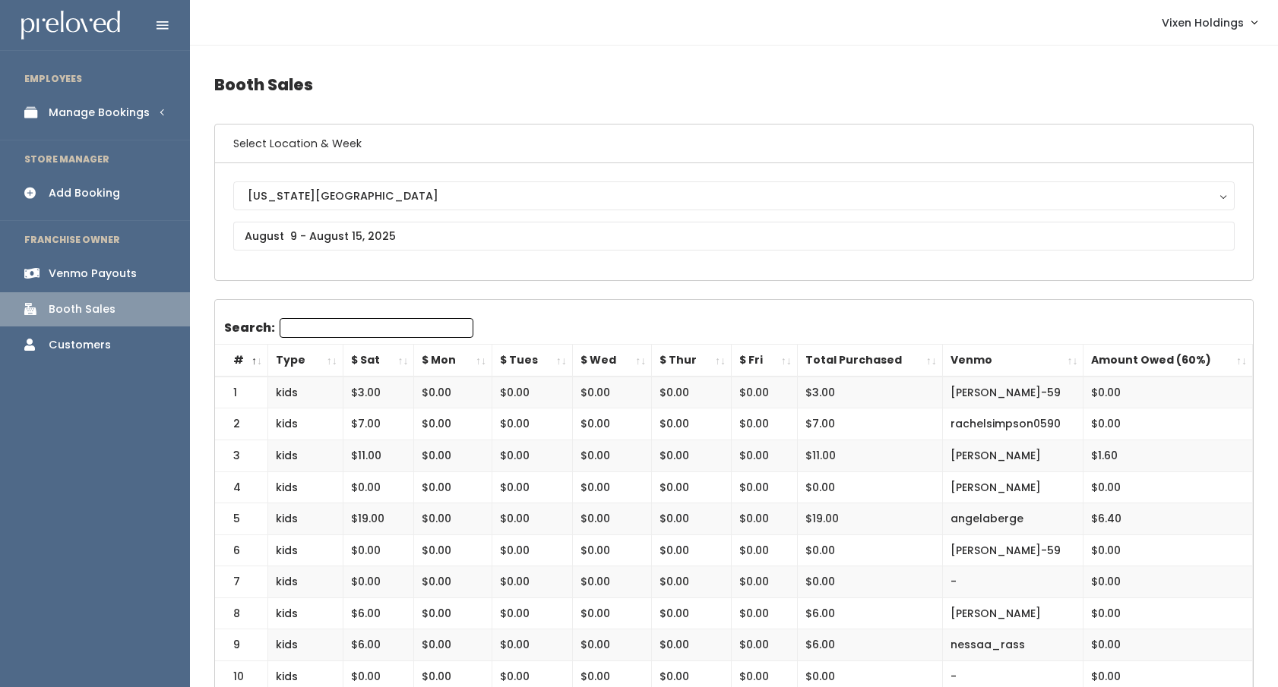
click at [104, 117] on div "Manage Bookings" at bounding box center [99, 113] width 101 height 16
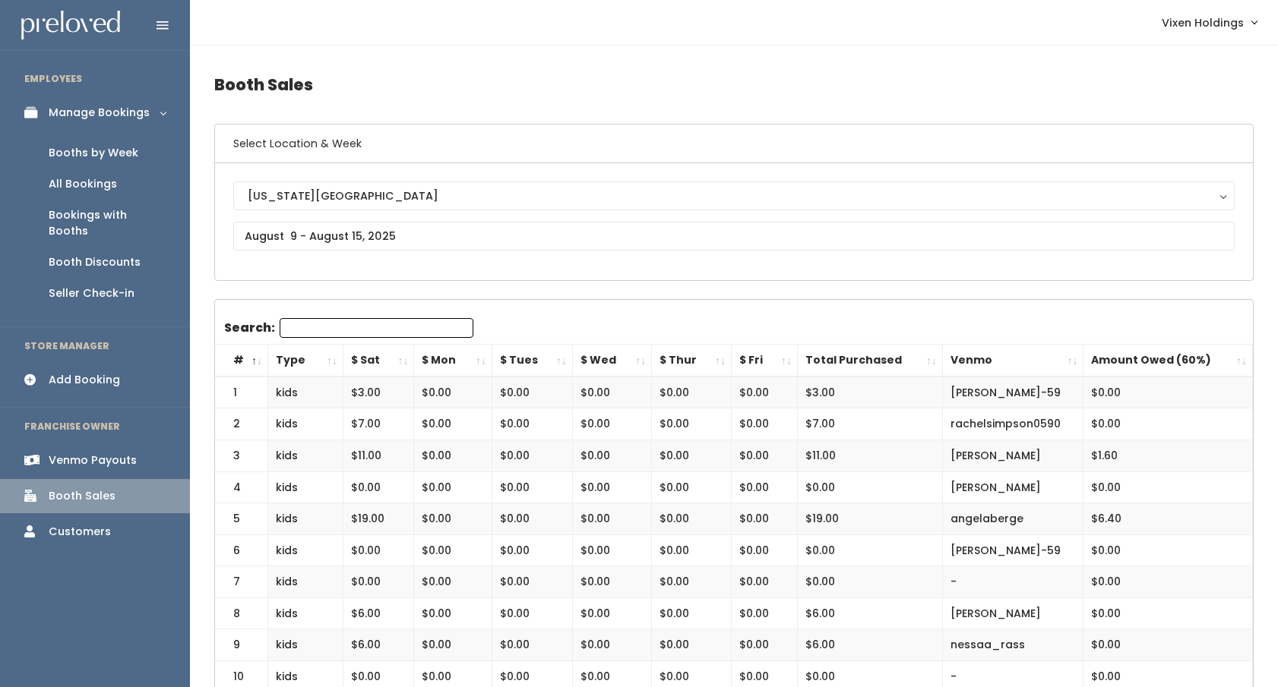
click at [93, 157] on div "Booths by Week" at bounding box center [94, 153] width 90 height 16
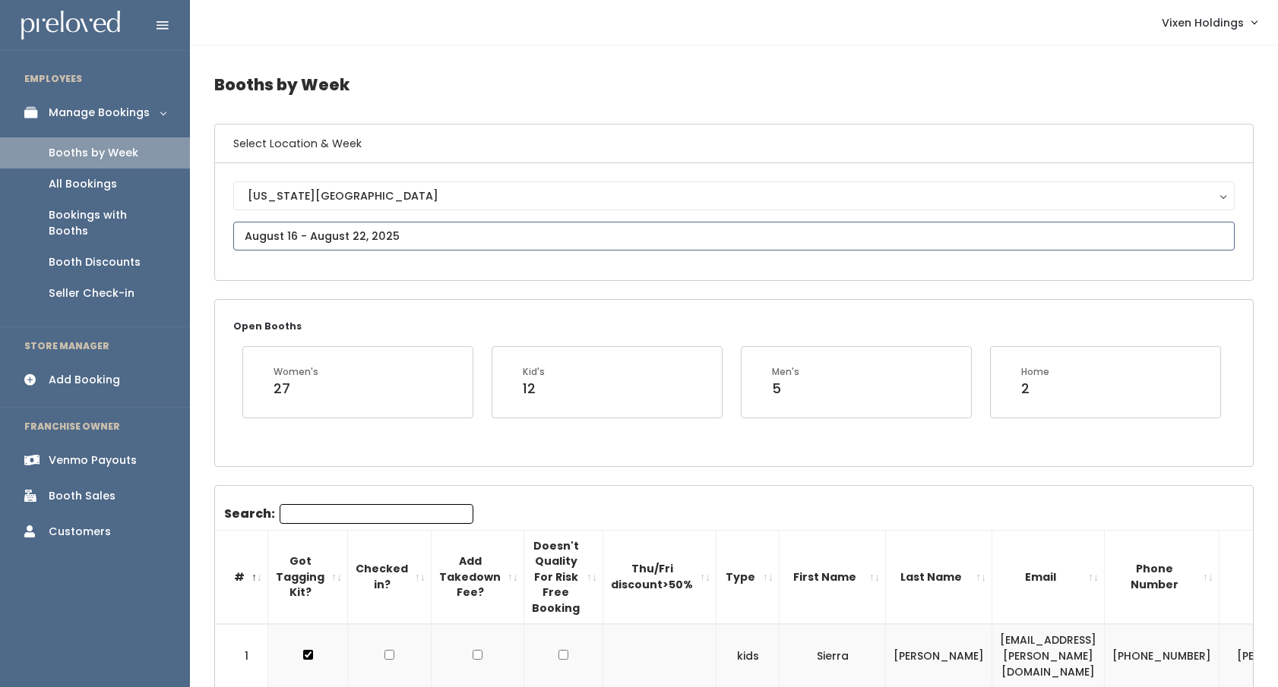
click at [280, 235] on input "text" at bounding box center [733, 236] width 1001 height 29
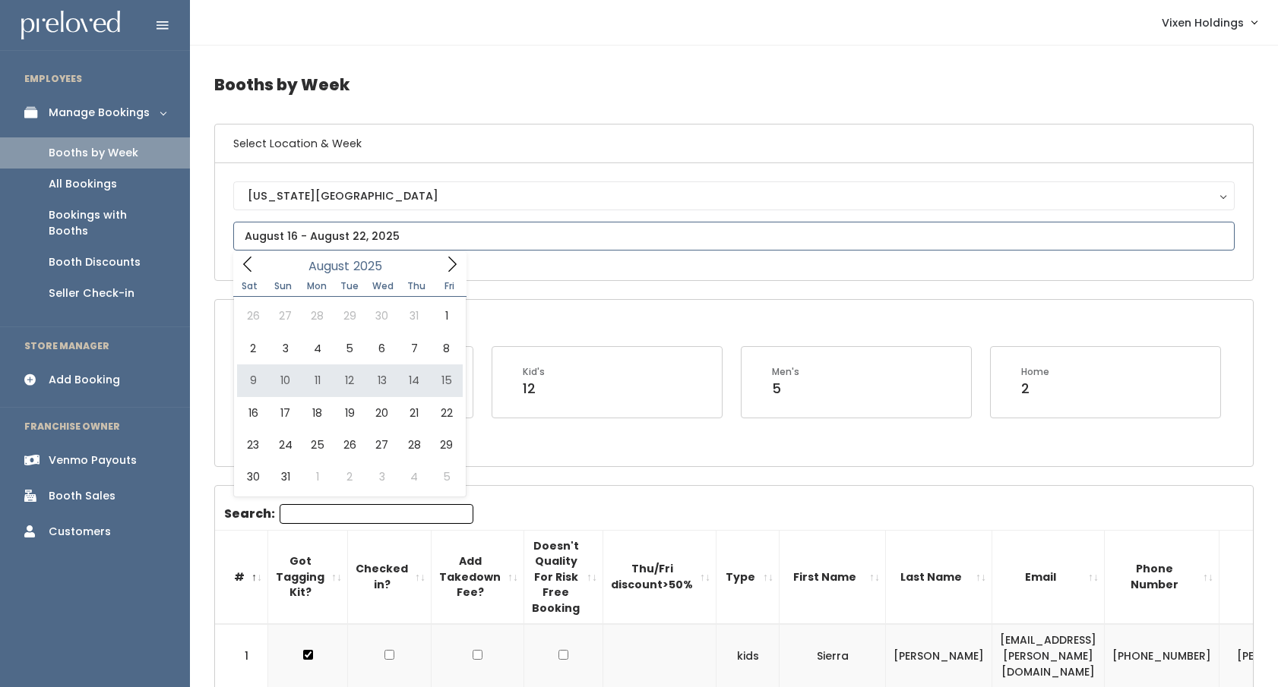
type input "August 9 to August 15"
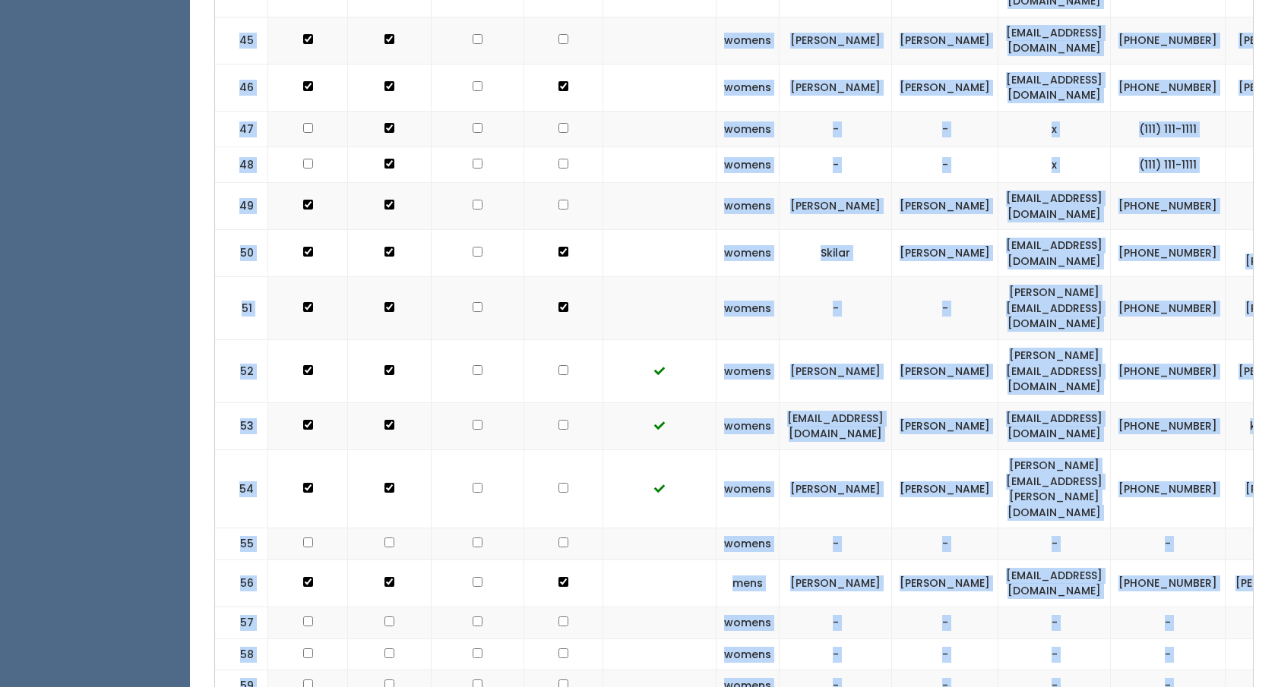
scroll to position [2802, 0]
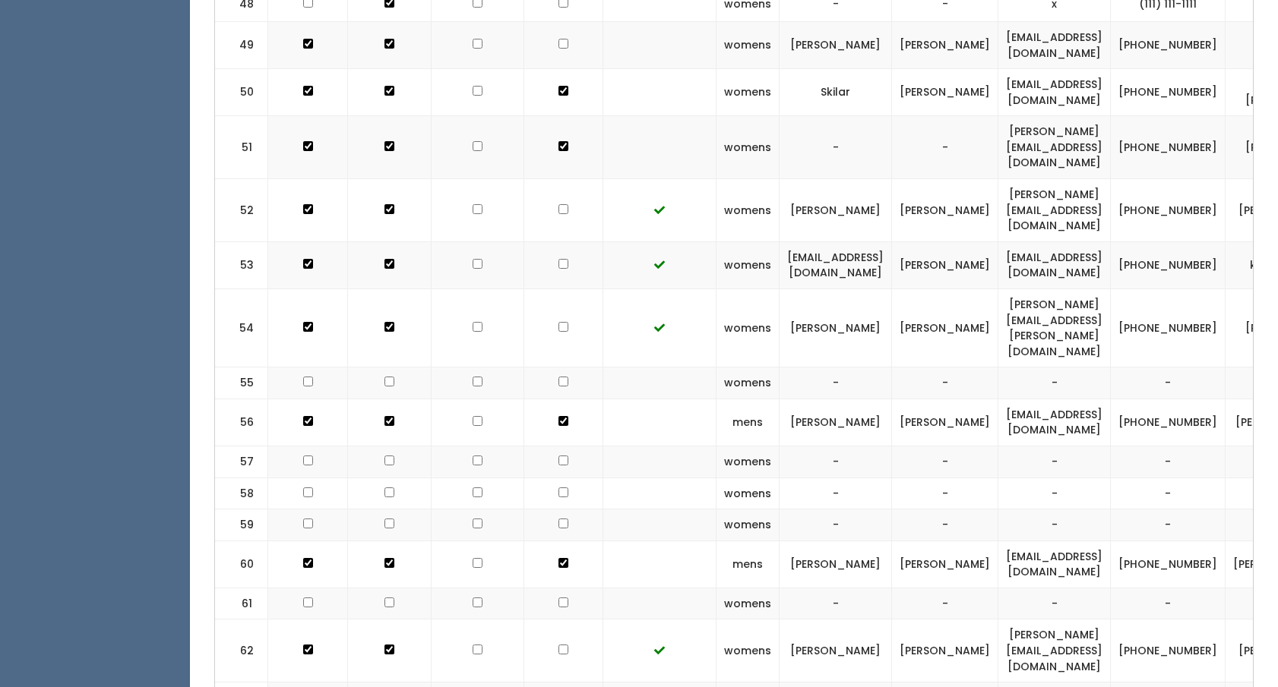
drag, startPoint x: 313, startPoint y: 249, endPoint x: 1209, endPoint y: 583, distance: 955.9
copy table "# Got Tagging Kit? Checked in? Add Takedown Fee? Doesn't Quality For Risk Free …"
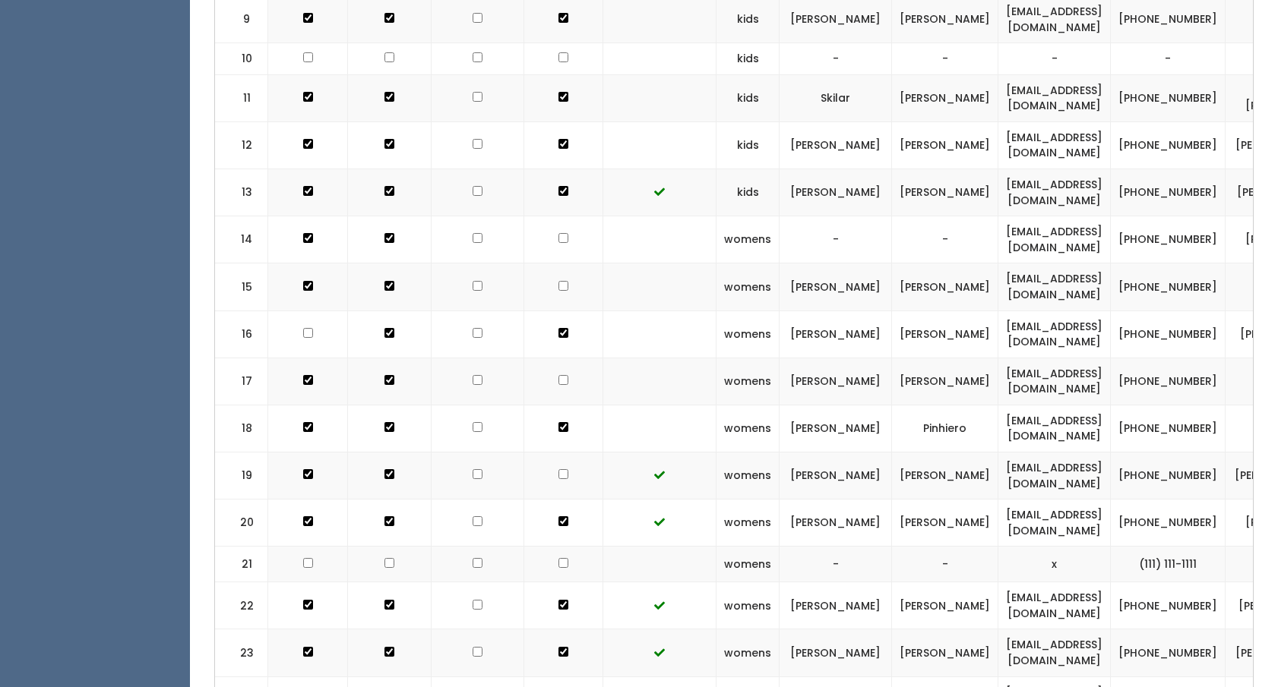
scroll to position [206, 0]
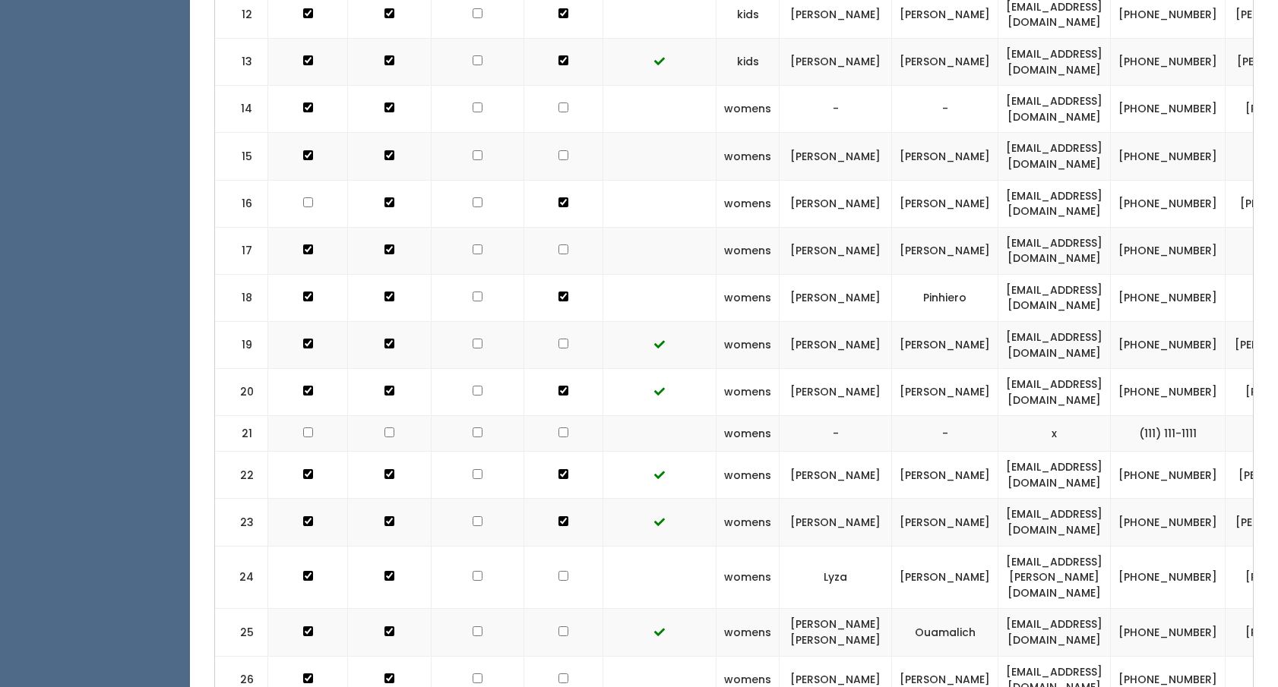
scroll to position [0, 0]
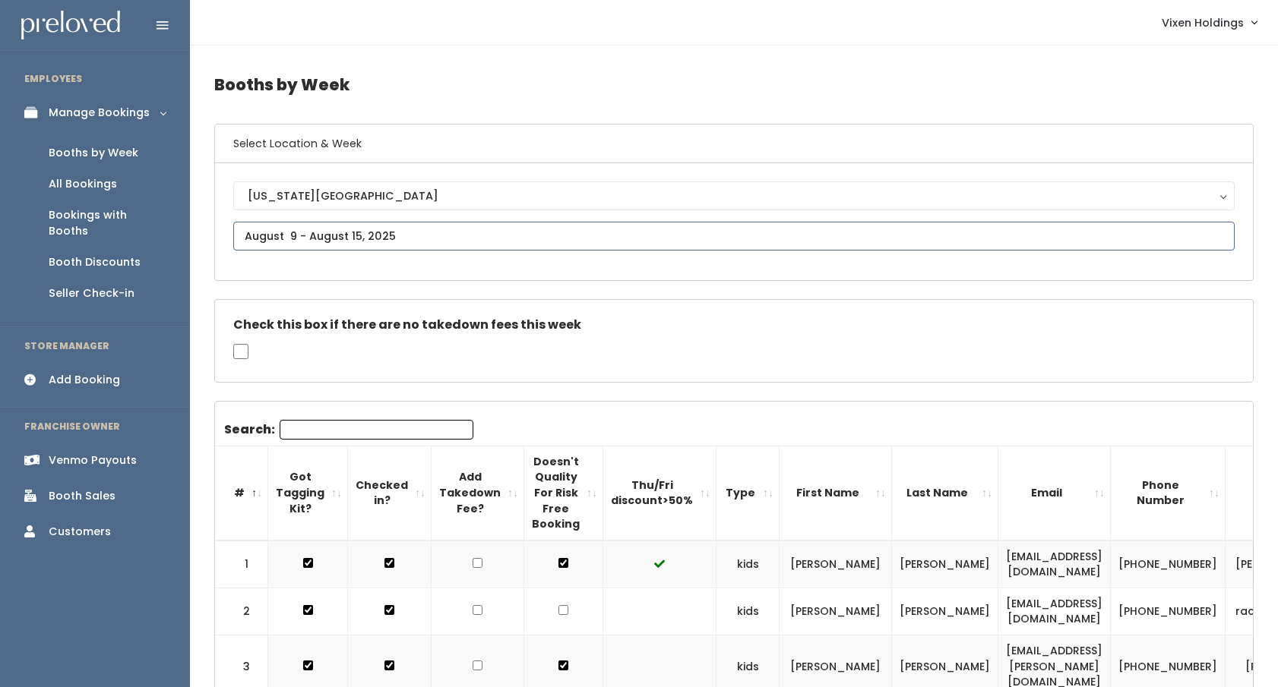
click at [351, 235] on input "text" at bounding box center [733, 236] width 1001 height 29
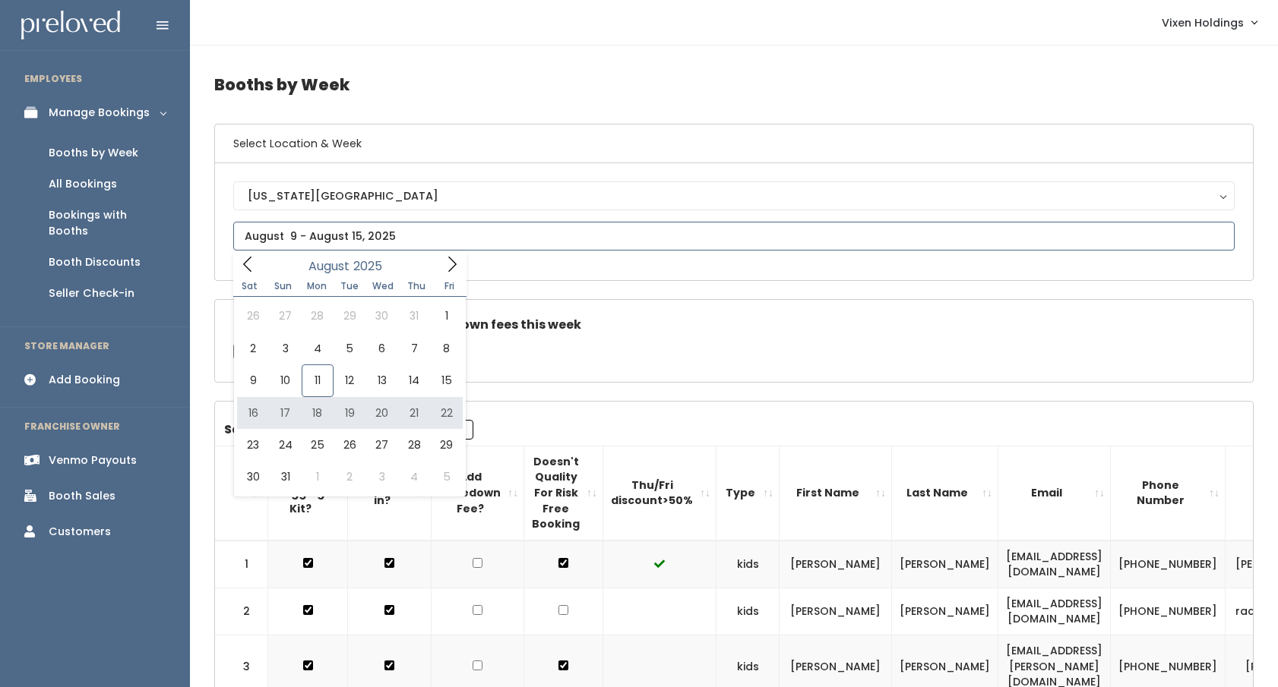
type input "August 16 to August 22"
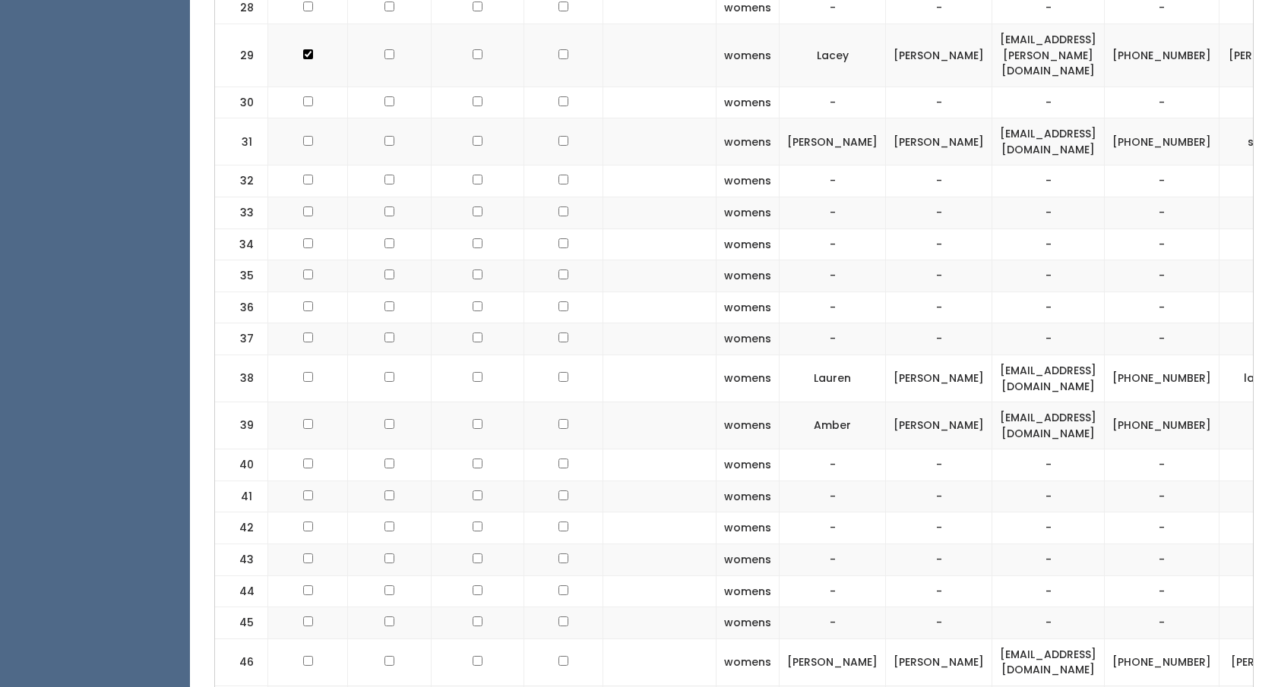
scroll to position [1843, 0]
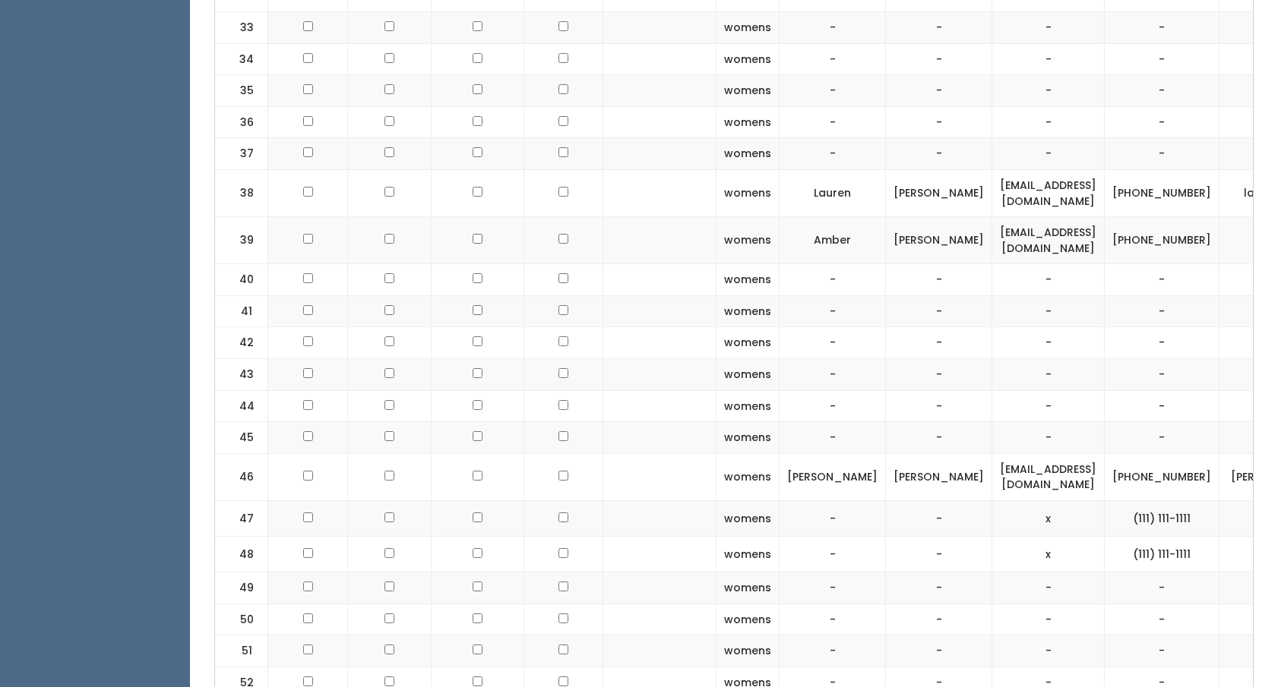
checkbox input "true"
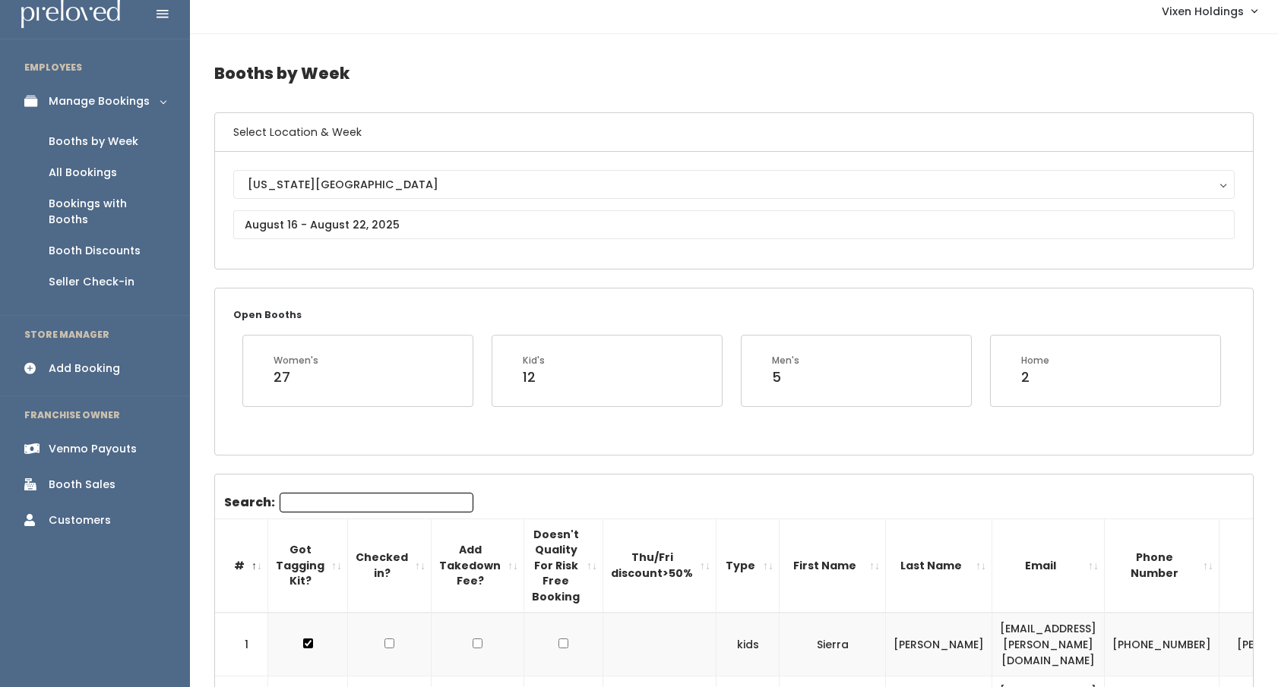
scroll to position [0, 0]
